Goal: Transaction & Acquisition: Register for event/course

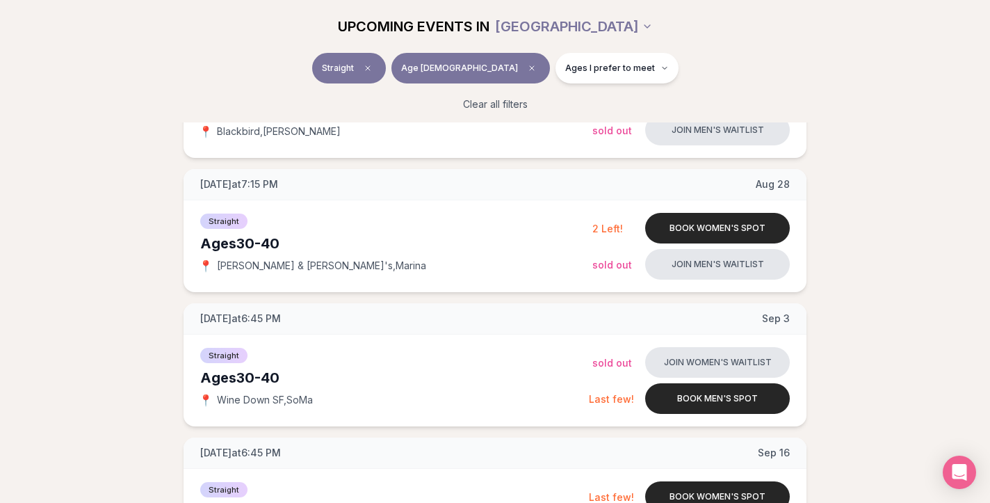
scroll to position [250, 0]
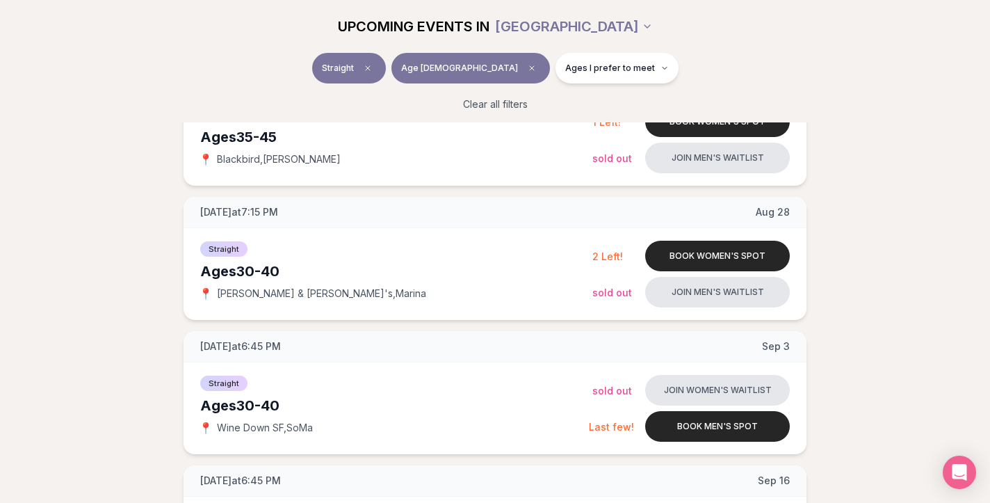
click at [140, 302] on div "[DATE] at 6:45 PM [DATE] Ages [DEMOGRAPHIC_DATA] Straight 📍 Blackbird , [PERSON…" at bounding box center [495, 393] width 946 height 660
click at [908, 355] on div "[DATE] at 6:45 PM [DATE] Ages [DEMOGRAPHIC_DATA] Straight 📍 Blackbird , [PERSON…" at bounding box center [495, 393] width 946 height 660
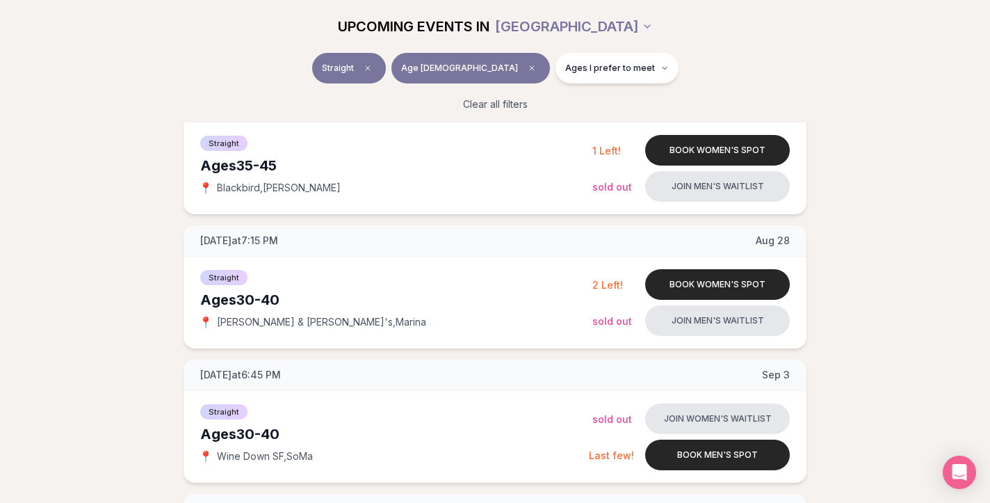
scroll to position [223, 0]
click at [49, 134] on div "[DATE] at 6:45 PM [DATE] Ages [DEMOGRAPHIC_DATA] Straight 📍 Blackbird , [PERSON…" at bounding box center [495, 420] width 946 height 660
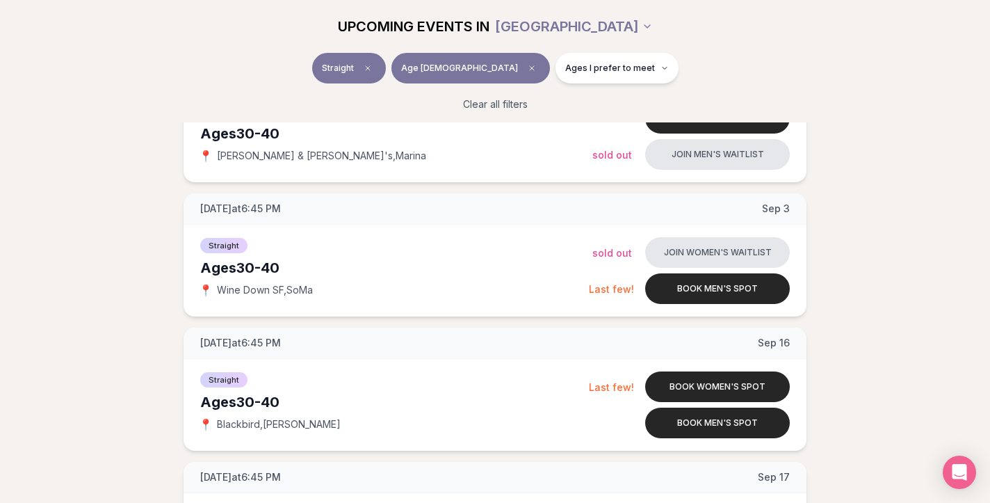
scroll to position [389, 0]
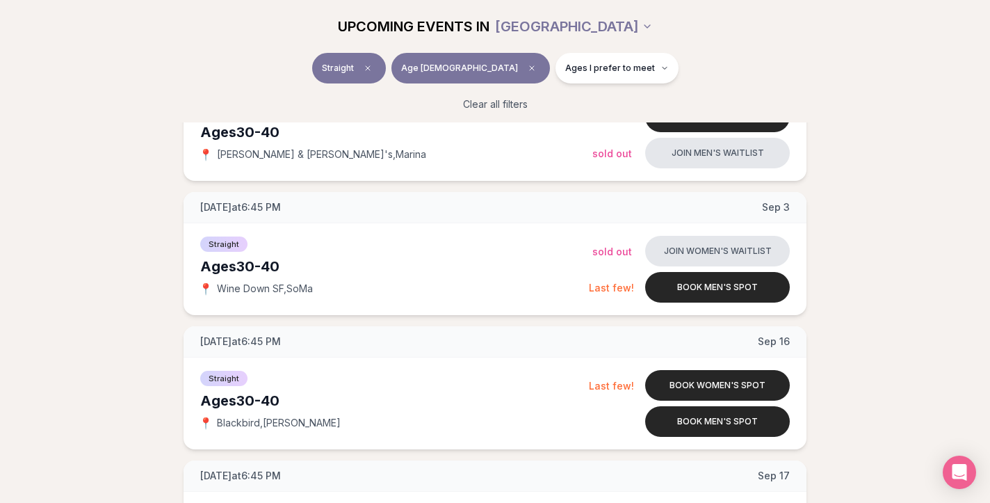
click at [5, 130] on section "UPCOMING EVENTS IN SAN FRANCISCO Straight Age 40 Ages I prefer to meet Clear al…" at bounding box center [495, 203] width 990 height 838
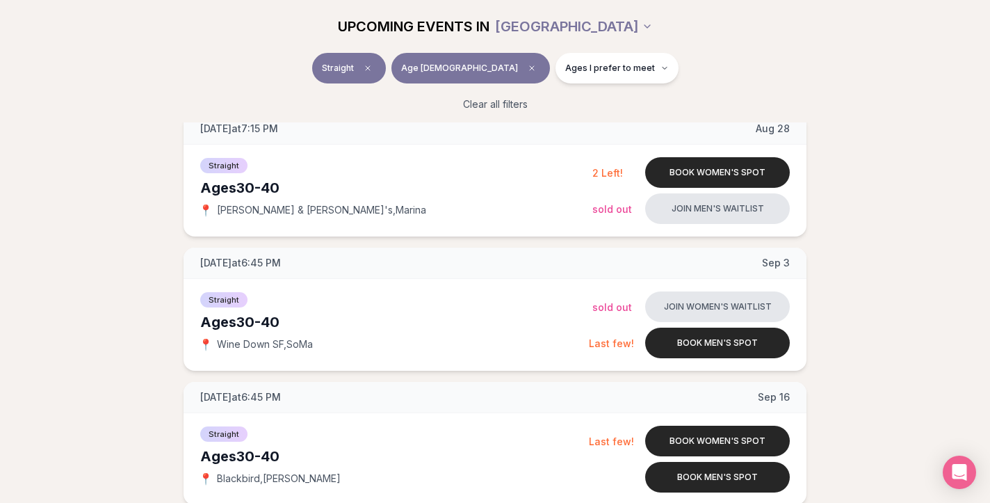
scroll to position [306, 0]
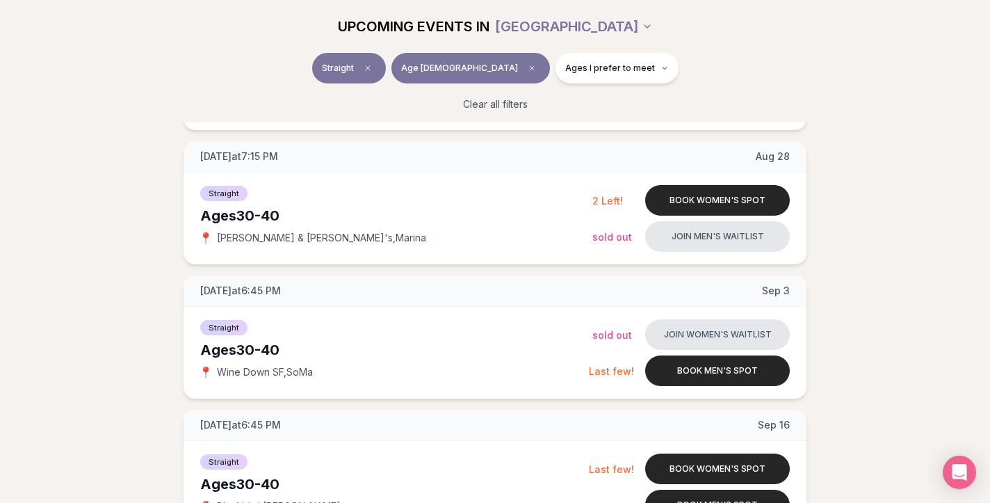
click at [57, 177] on div "[DATE] at 6:45 PM [DATE] Ages [DEMOGRAPHIC_DATA] Straight 📍 Blackbird , [PERSON…" at bounding box center [495, 337] width 946 height 660
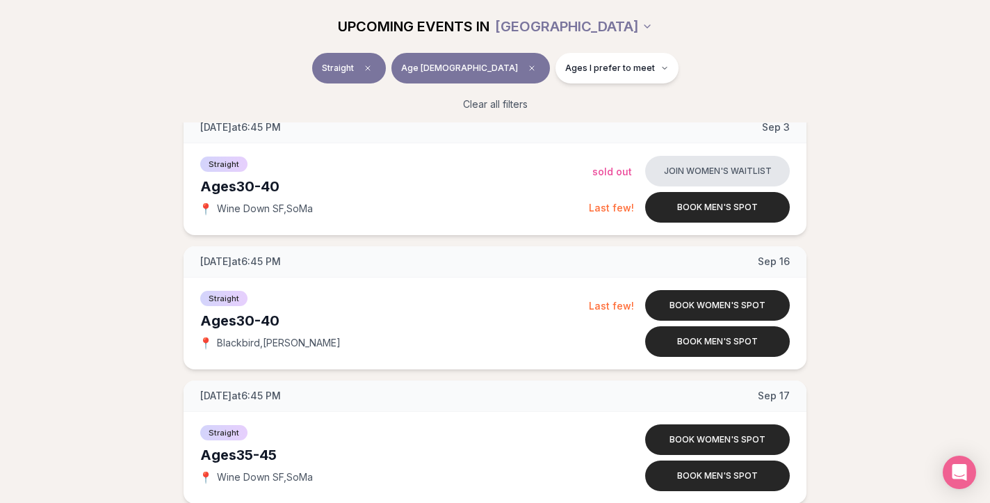
scroll to position [501, 0]
